Goal: Transaction & Acquisition: Book appointment/travel/reservation

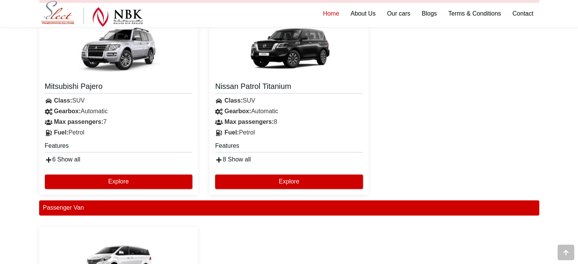
scroll to position [1164, 0]
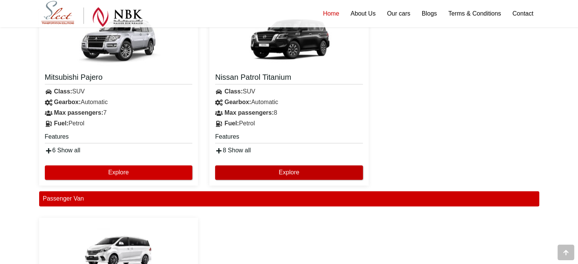
click at [343, 171] on button "Explore" at bounding box center [289, 172] width 148 height 14
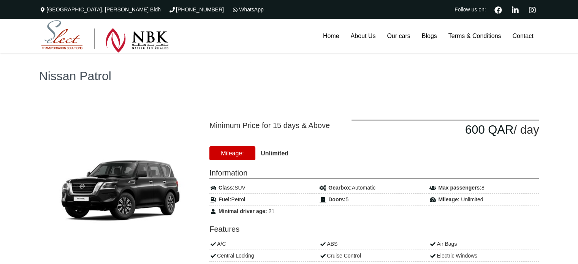
drag, startPoint x: 456, startPoint y: 130, endPoint x: 530, endPoint y: 137, distance: 73.8
click at [522, 130] on div "600 QAR / day" at bounding box center [446, 130] width 188 height 20
click at [537, 145] on div "Minimum Price for 15 days & Above 600 QAR / day [GEOGRAPHIC_DATA]: Unlimited" at bounding box center [374, 139] width 341 height 38
drag, startPoint x: 361, startPoint y: 67, endPoint x: 363, endPoint y: 22, distance: 45.3
click at [364, 37] on link "About Us" at bounding box center [363, 36] width 37 height 34
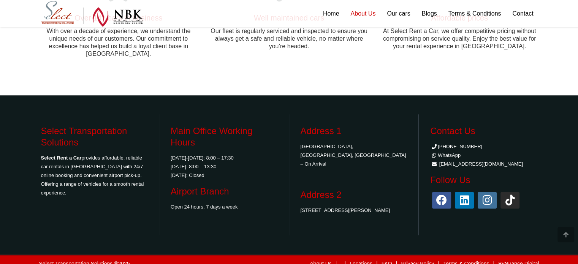
scroll to position [455, 0]
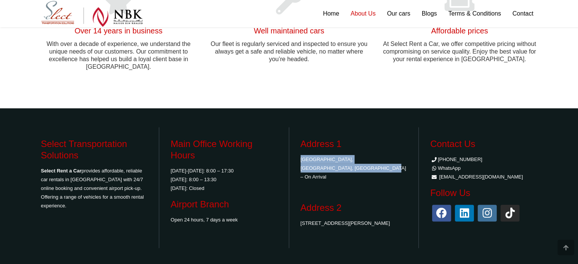
drag, startPoint x: 334, startPoint y: 164, endPoint x: 300, endPoint y: 147, distance: 37.6
click at [300, 147] on div "Address 1 Hamad International Airport, Doha, Qatar – On Arrival Address 2 The C…" at bounding box center [354, 187] width 118 height 121
click at [335, 188] on p at bounding box center [354, 192] width 107 height 9
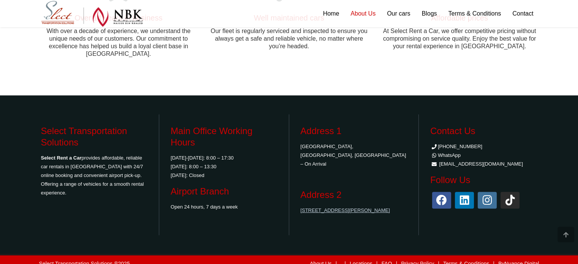
click at [326, 208] on link "[STREET_ADDRESS][PERSON_NAME]" at bounding box center [346, 211] width 90 height 6
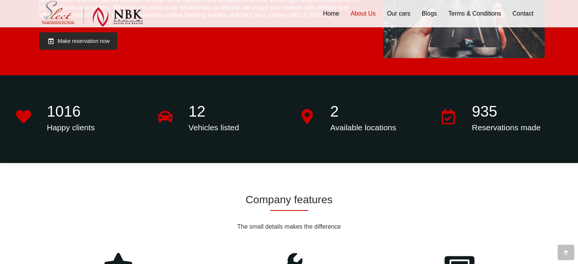
drag, startPoint x: 317, startPoint y: 87, endPoint x: 286, endPoint y: 36, distance: 59.2
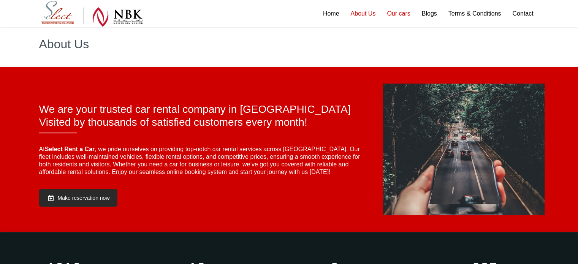
click at [405, 13] on link "Our cars" at bounding box center [398, 13] width 35 height 27
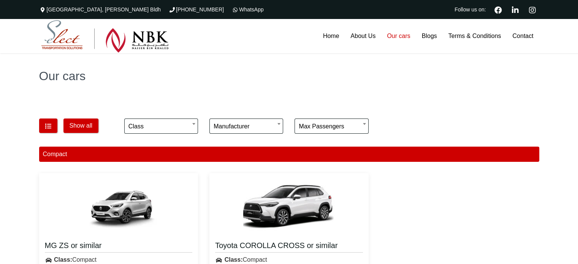
drag, startPoint x: 453, startPoint y: 135, endPoint x: 400, endPoint y: 41, distance: 107.7
